Goal: Task Accomplishment & Management: Complete application form

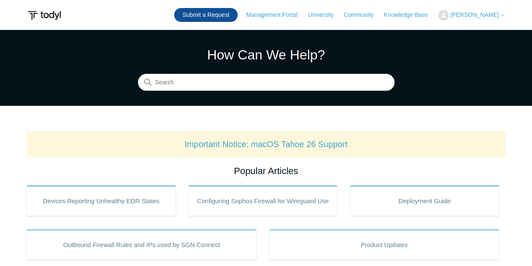
click at [232, 14] on link "Submit a Request" at bounding box center [206, 15] width 64 height 14
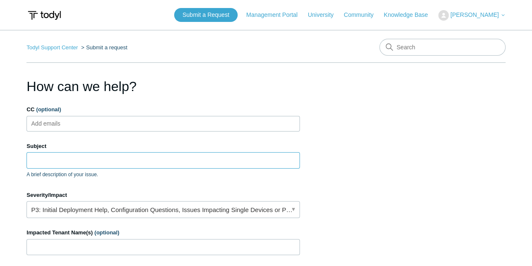
click at [78, 157] on input "Subject" at bounding box center [164, 160] width 274 height 16
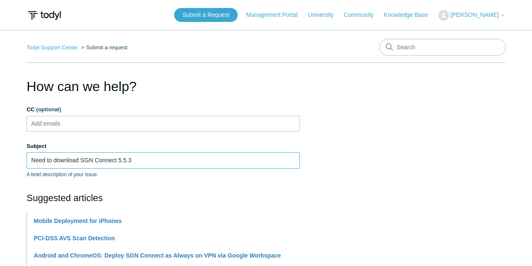
type input "Need to download SGN Connect 5.5.3"
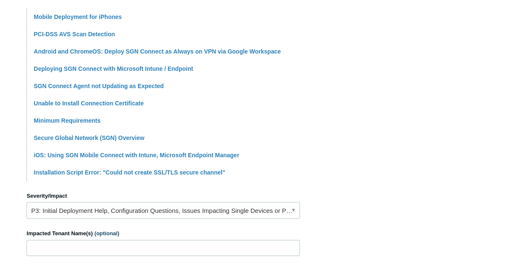
scroll to position [252, 0]
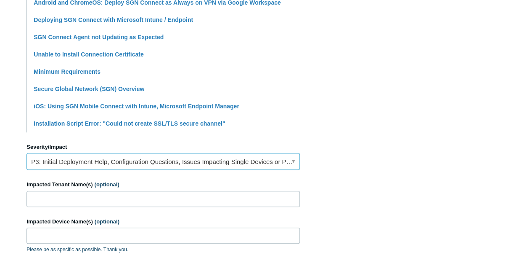
click at [84, 160] on link "P3: Initial Deployment Help, Configuration Questions, Issues Impacting Single D…" at bounding box center [164, 161] width 274 height 17
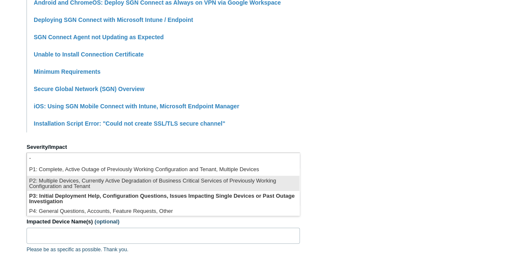
click at [85, 181] on li "P2: Multiple Devices, Currently Active Degradation of Business Critical Service…" at bounding box center [163, 182] width 273 height 15
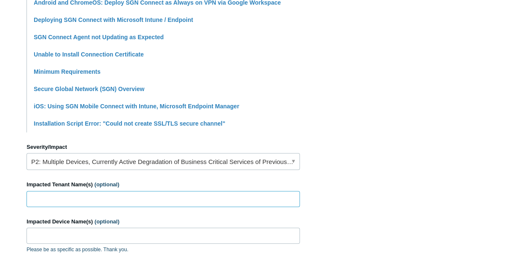
click at [57, 197] on input "Impacted Tenant Name(s) (optional)" at bounding box center [164, 199] width 274 height 16
click at [68, 197] on input "Impacted Tenant Name(s) (optional)" at bounding box center [164, 199] width 274 height 16
paste input "Connective Health Strategies"
click at [125, 195] on input "Connective Health Strategies" at bounding box center [164, 199] width 274 height 16
type input "Connective Health Strategies"
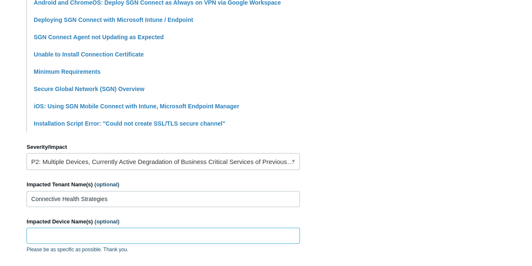
click at [102, 234] on input "Impacted Device Name(s) (optional)" at bounding box center [164, 235] width 274 height 16
click at [69, 230] on input "Impacted Device Name(s) (optional)" at bounding box center [164, 235] width 274 height 16
paste input "[PERSON_NAME]"
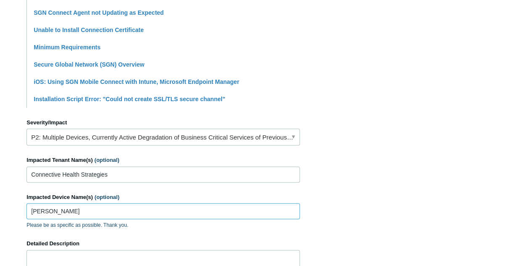
scroll to position [337, 0]
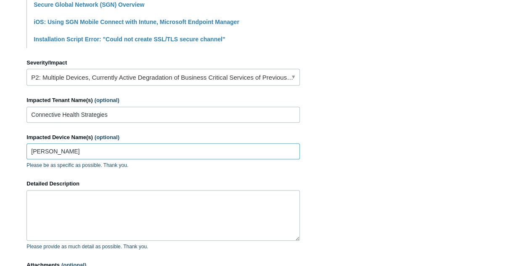
type input "[PERSON_NAME]"
click at [73, 215] on textarea "Detailed Description" at bounding box center [164, 215] width 274 height 50
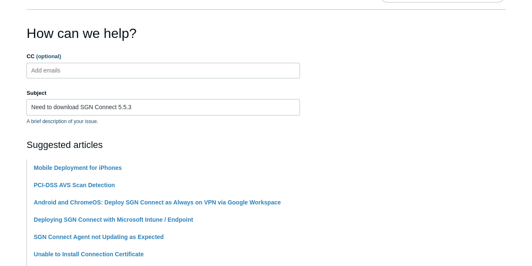
scroll to position [42, 0]
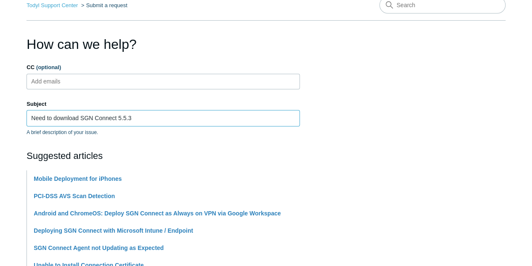
click at [141, 114] on input "Need to download SGN Connect 5.5.3" at bounding box center [164, 118] width 274 height 16
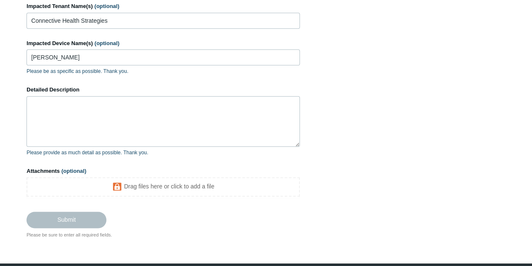
scroll to position [417, 0]
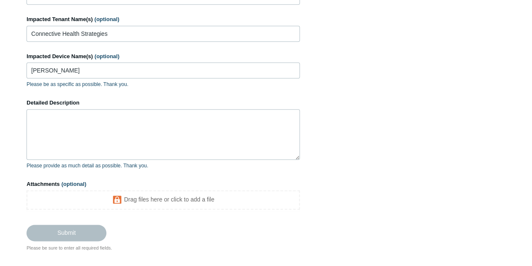
click at [93, 125] on textarea "Detailed Description" at bounding box center [164, 134] width 274 height 50
paste textarea "Need to download SGN Connect 5.5.3"
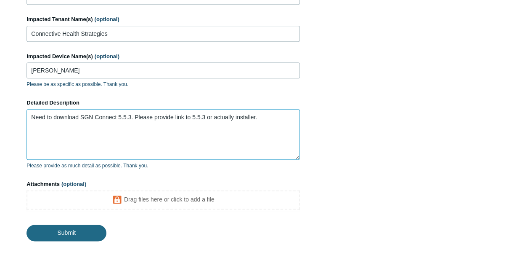
type textarea "Need to download SGN Connect 5.5.3. Please provide link to 5.5.3 or actually in…"
click at [79, 231] on input "Submit" at bounding box center [67, 232] width 80 height 17
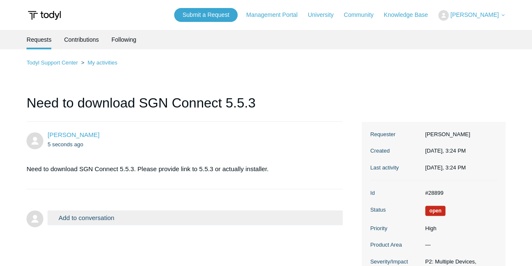
click at [99, 162] on section "Need to download SGN Connect 5.5.3. Please provide link to 5.5.3 or actually in…" at bounding box center [181, 168] width 308 height 23
